Goal: Find specific page/section: Find specific page/section

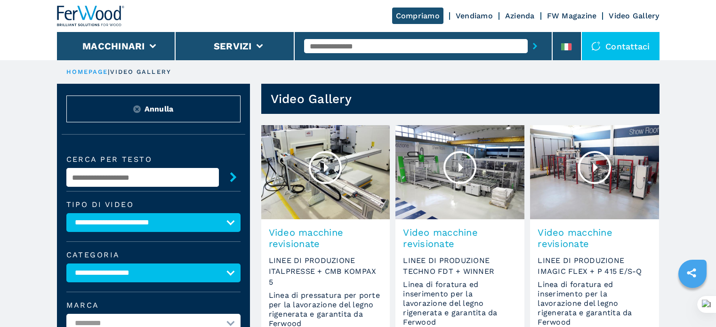
select select "**********"
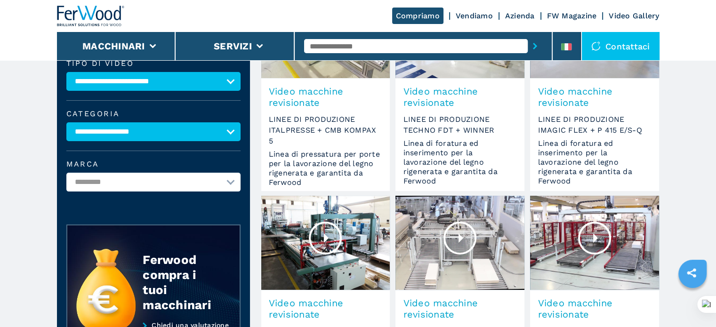
click at [311, 45] on input "text" at bounding box center [416, 46] width 224 height 14
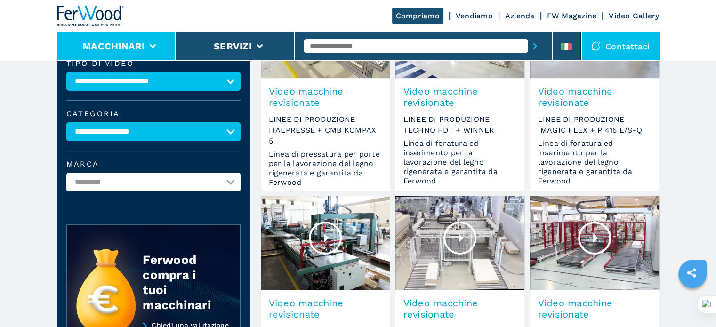
click at [149, 43] on li "Macchinari" at bounding box center [116, 46] width 119 height 28
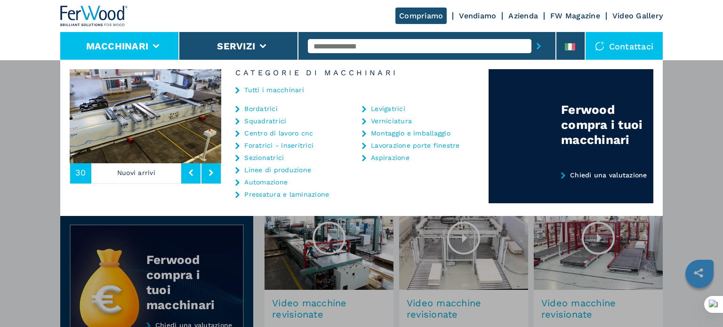
click at [257, 87] on link "Tutti i macchinari" at bounding box center [274, 90] width 60 height 7
click at [330, 44] on input "text" at bounding box center [420, 46] width 224 height 14
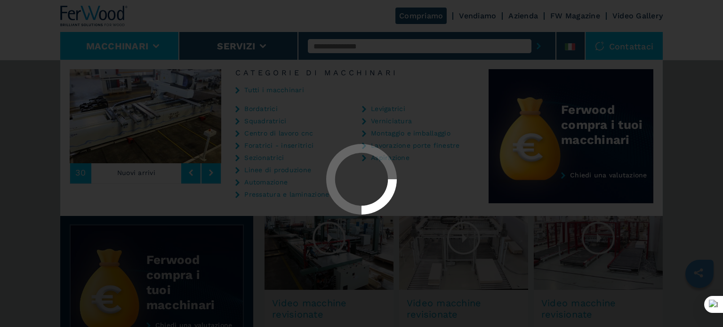
type input "*"
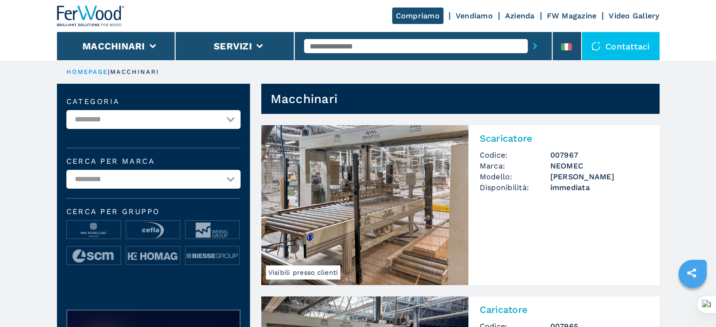
click at [330, 44] on input "text" at bounding box center [416, 46] width 224 height 14
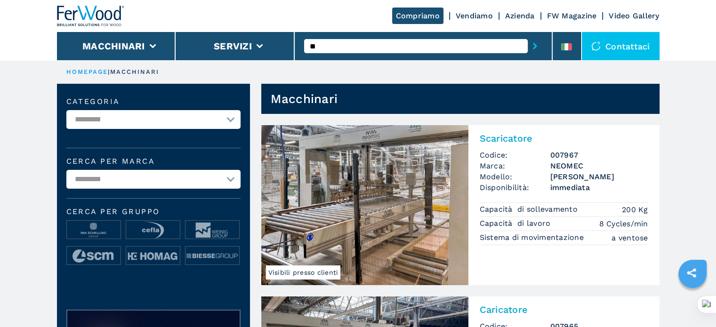
type input "*"
